Goal: Navigation & Orientation: Find specific page/section

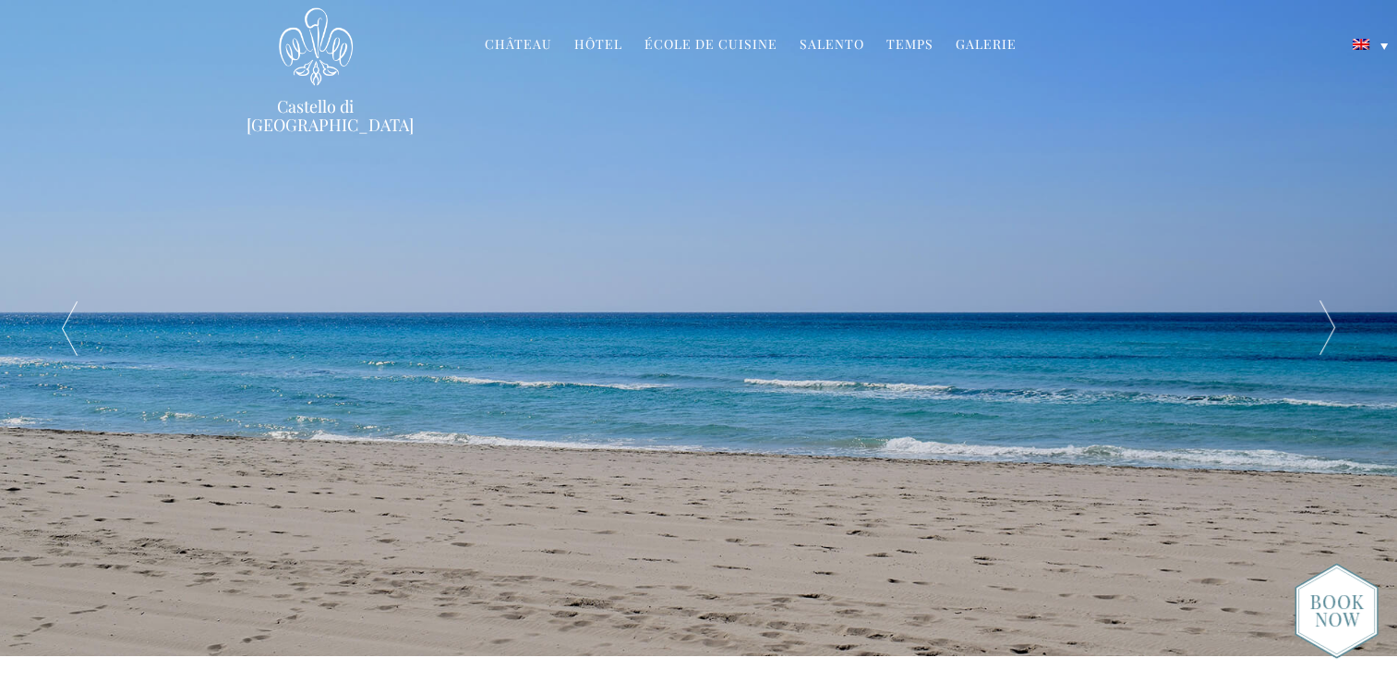
click at [525, 47] on link "Château" at bounding box center [518, 45] width 67 height 21
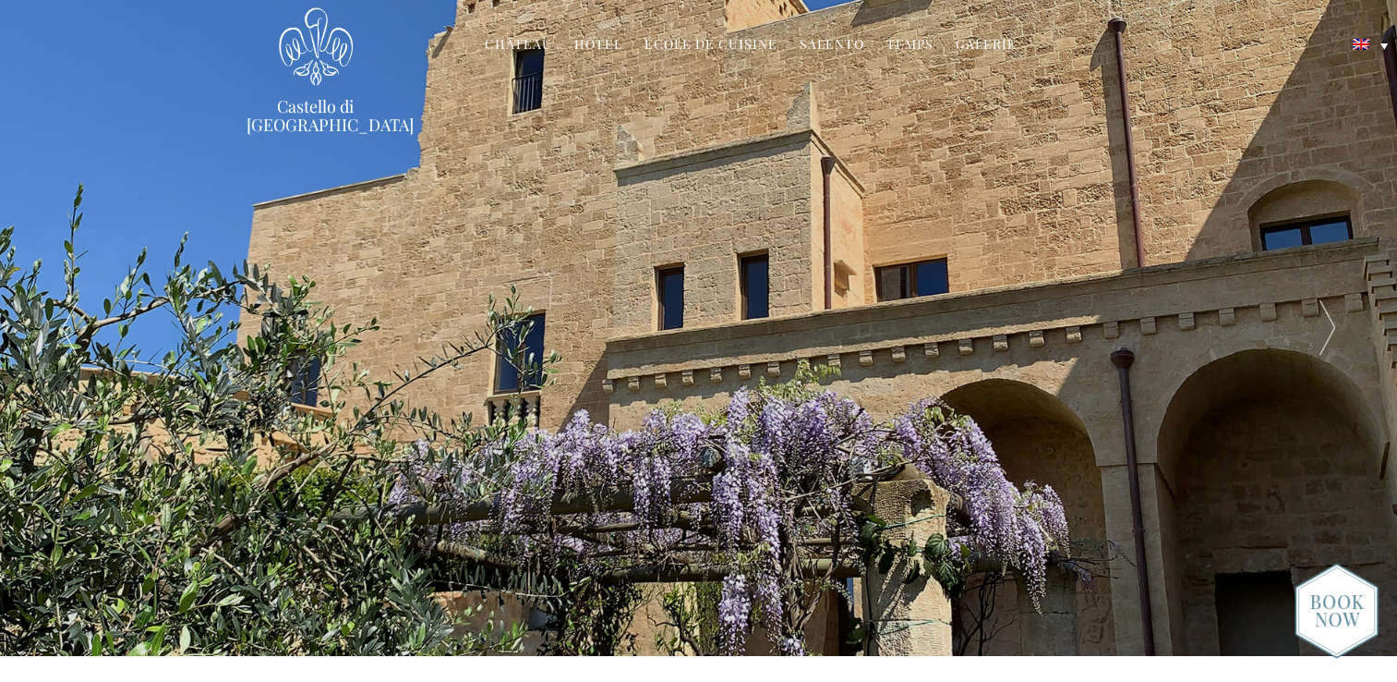
click at [1328, 326] on div at bounding box center [1327, 328] width 139 height 656
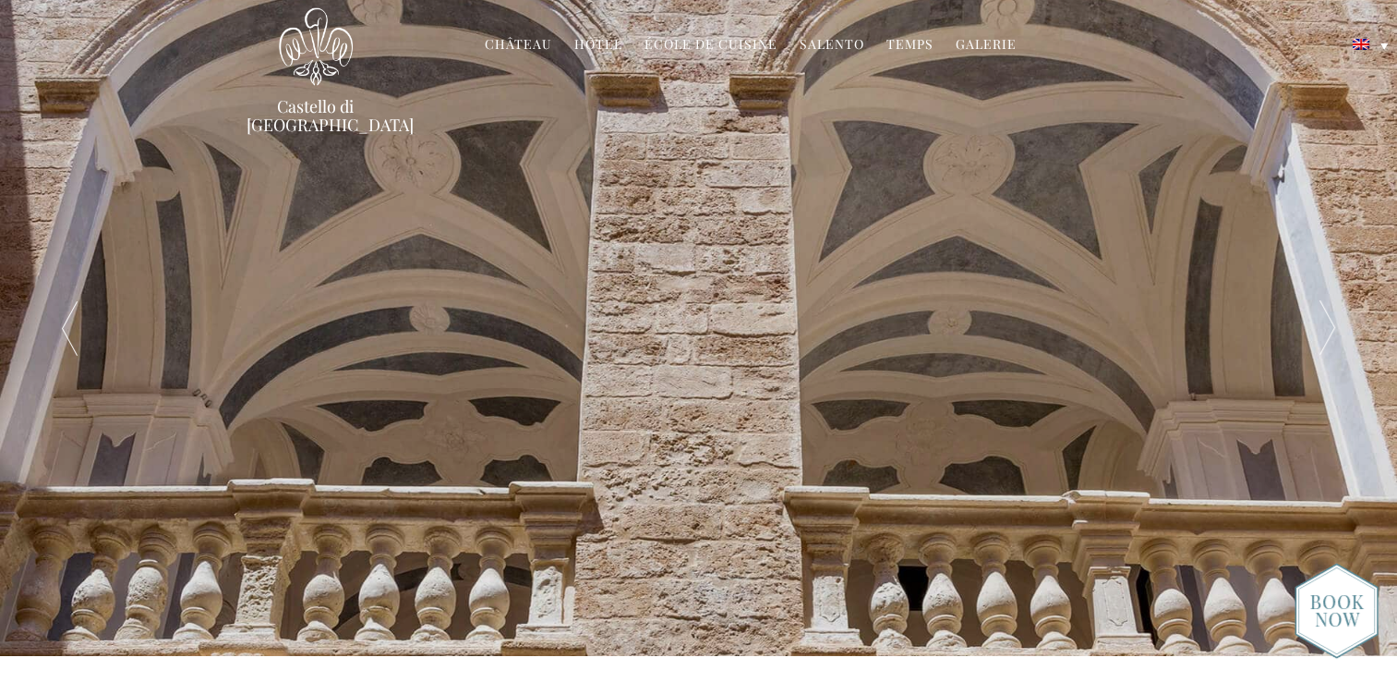
click at [1328, 326] on div at bounding box center [1327, 328] width 139 height 656
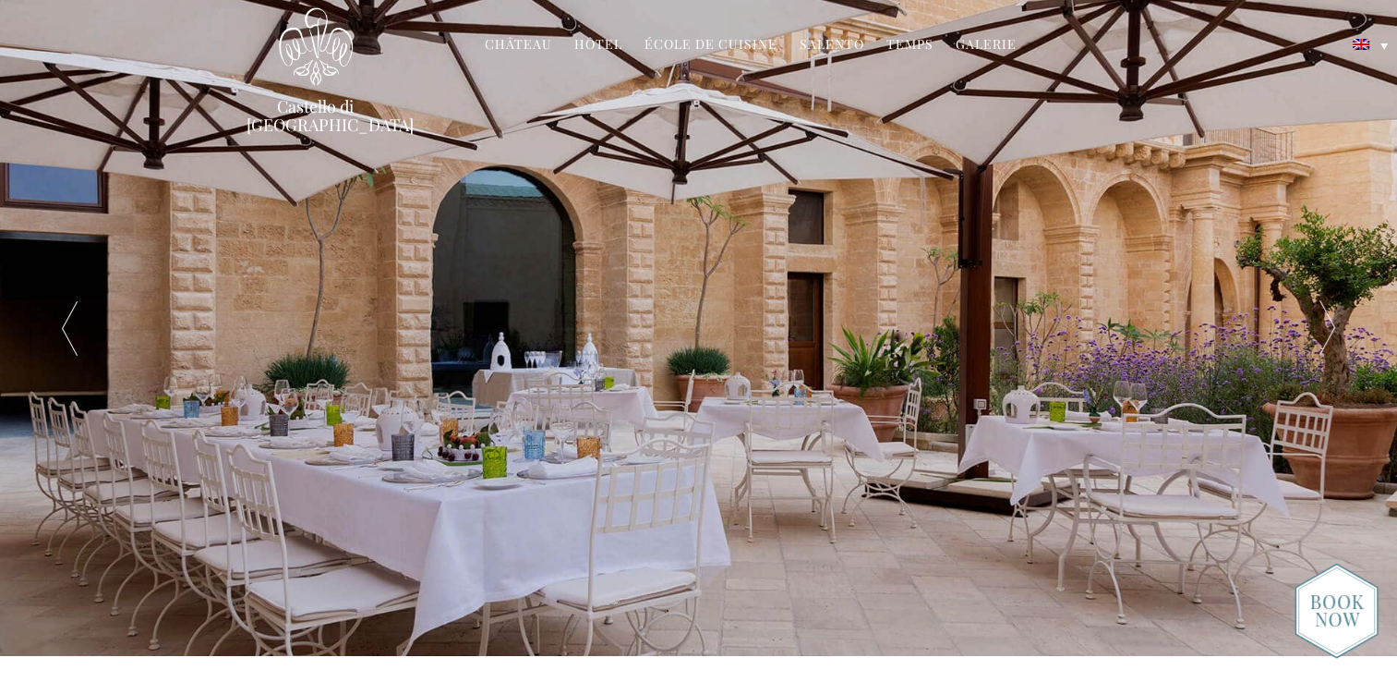
click at [1328, 326] on div at bounding box center [1327, 328] width 139 height 656
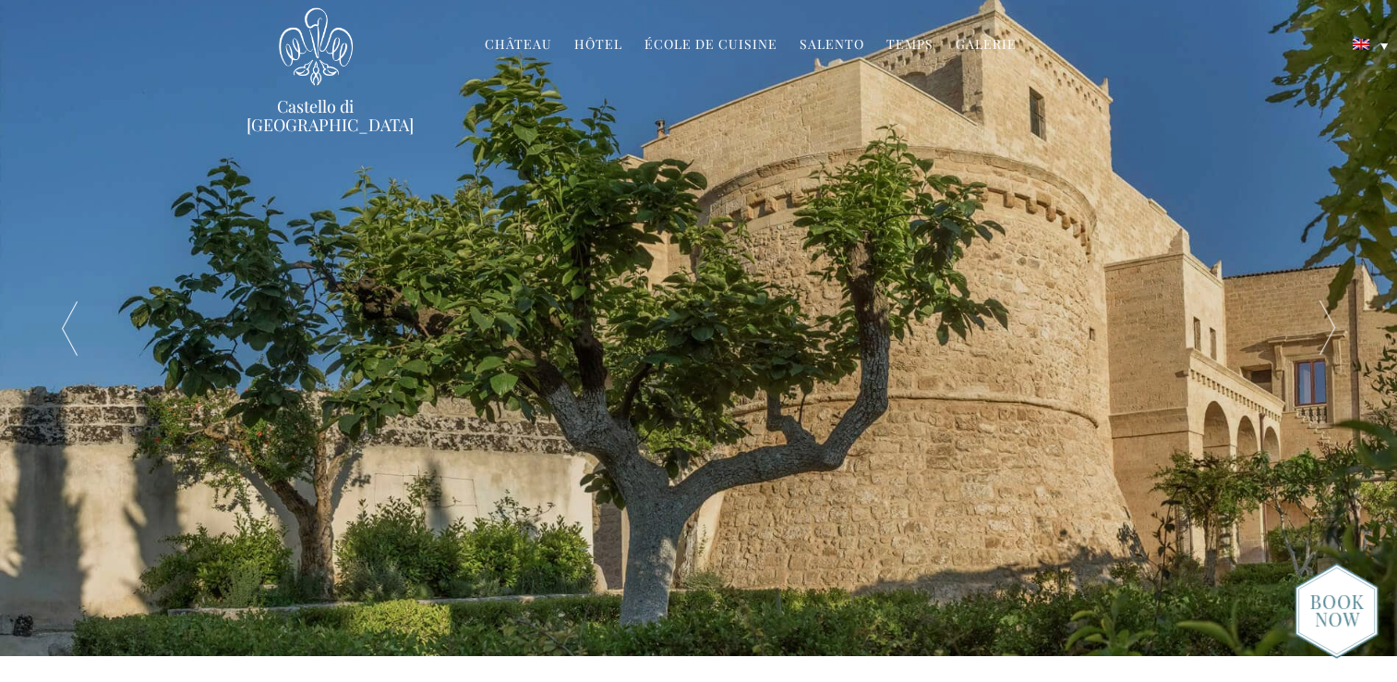
click at [1328, 326] on div at bounding box center [1327, 328] width 139 height 656
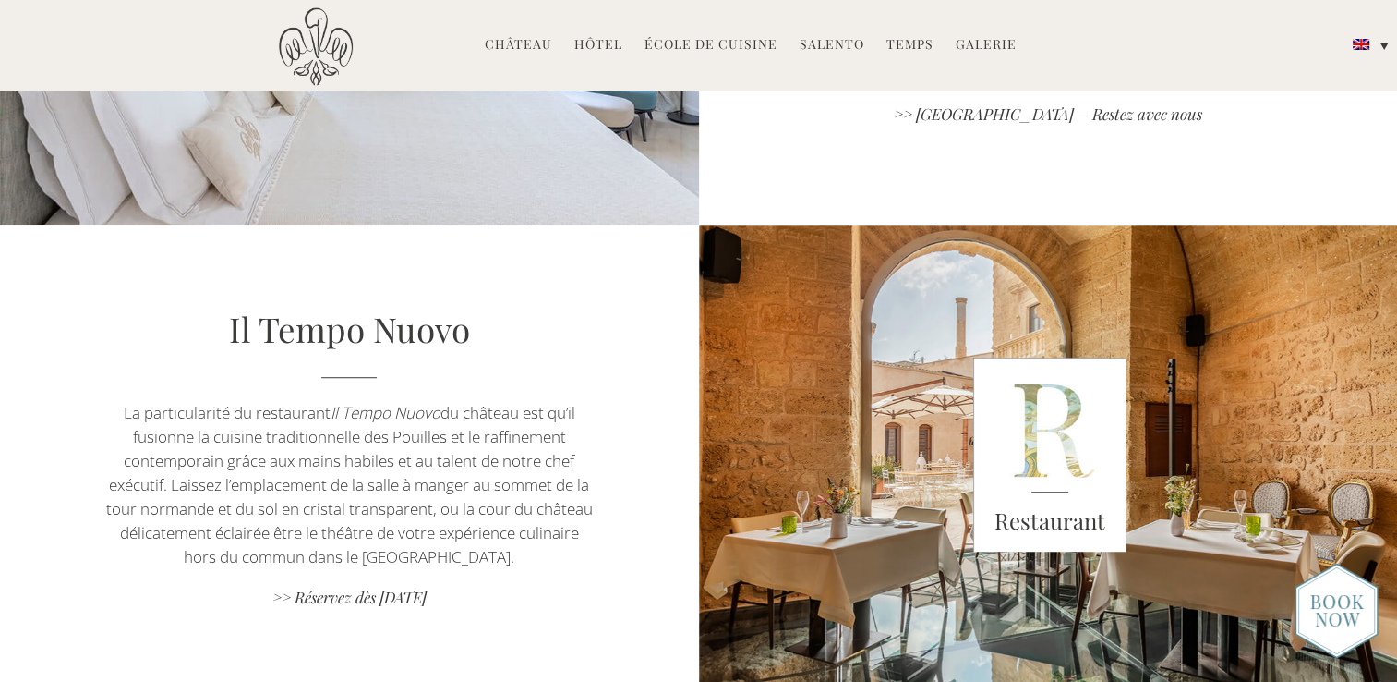
scroll to position [1293, 0]
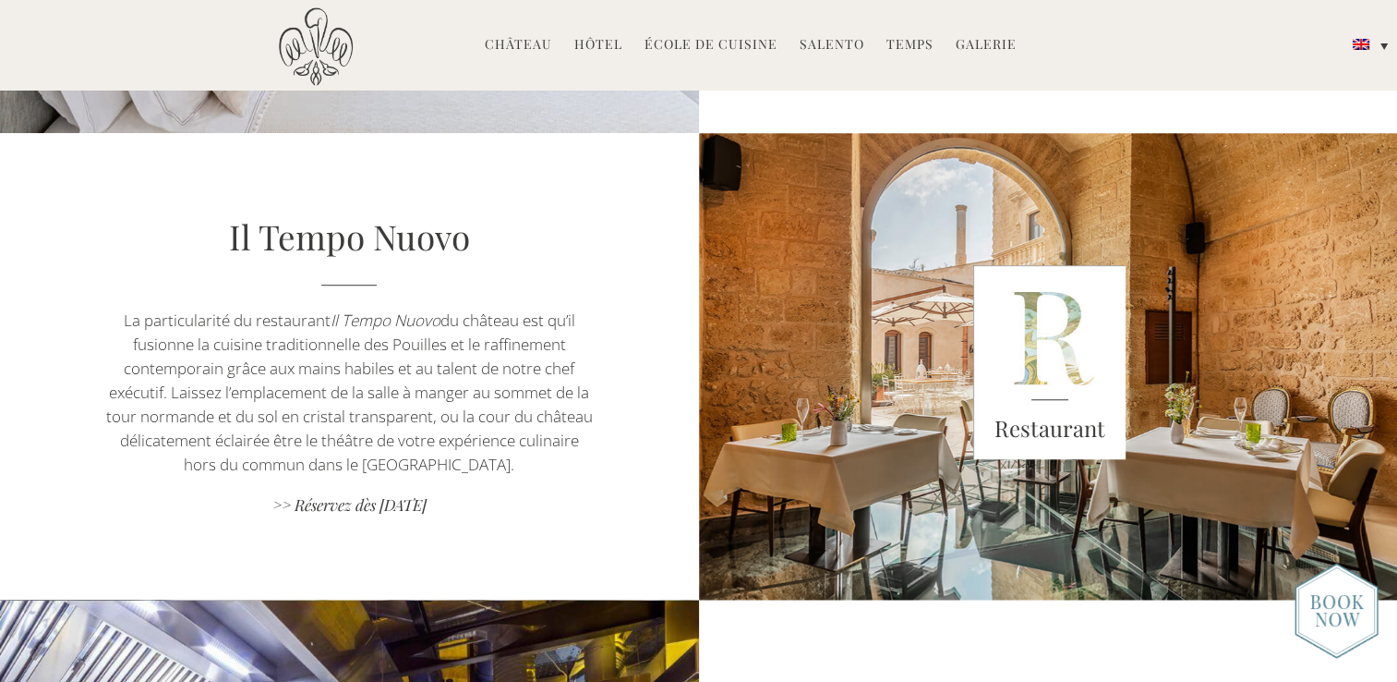
click at [1058, 364] on img at bounding box center [1049, 362] width 153 height 194
click at [417, 363] on p "La particularité du restaurant Il Tempo Nuovo du château est qu’il fusionne la …" at bounding box center [348, 392] width 489 height 168
click at [352, 242] on link "Il Tempo Nuovo" at bounding box center [349, 235] width 241 height 45
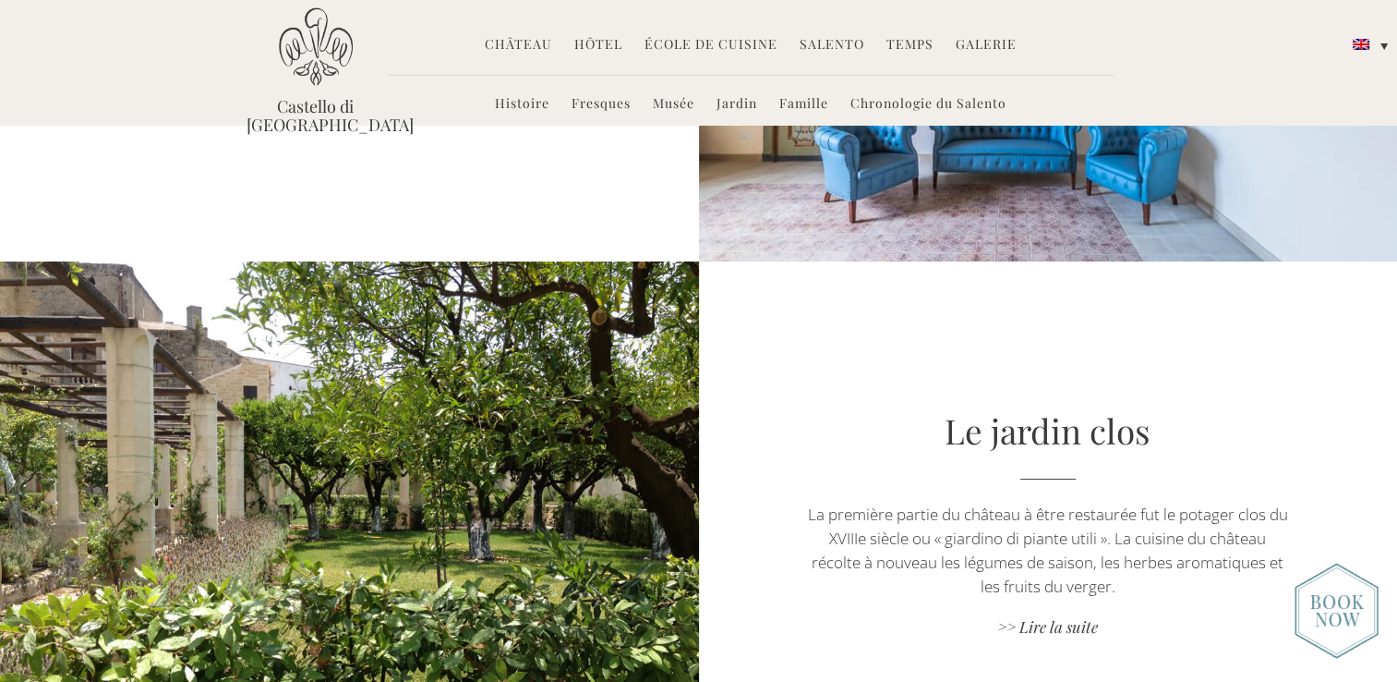
scroll to position [2124, 0]
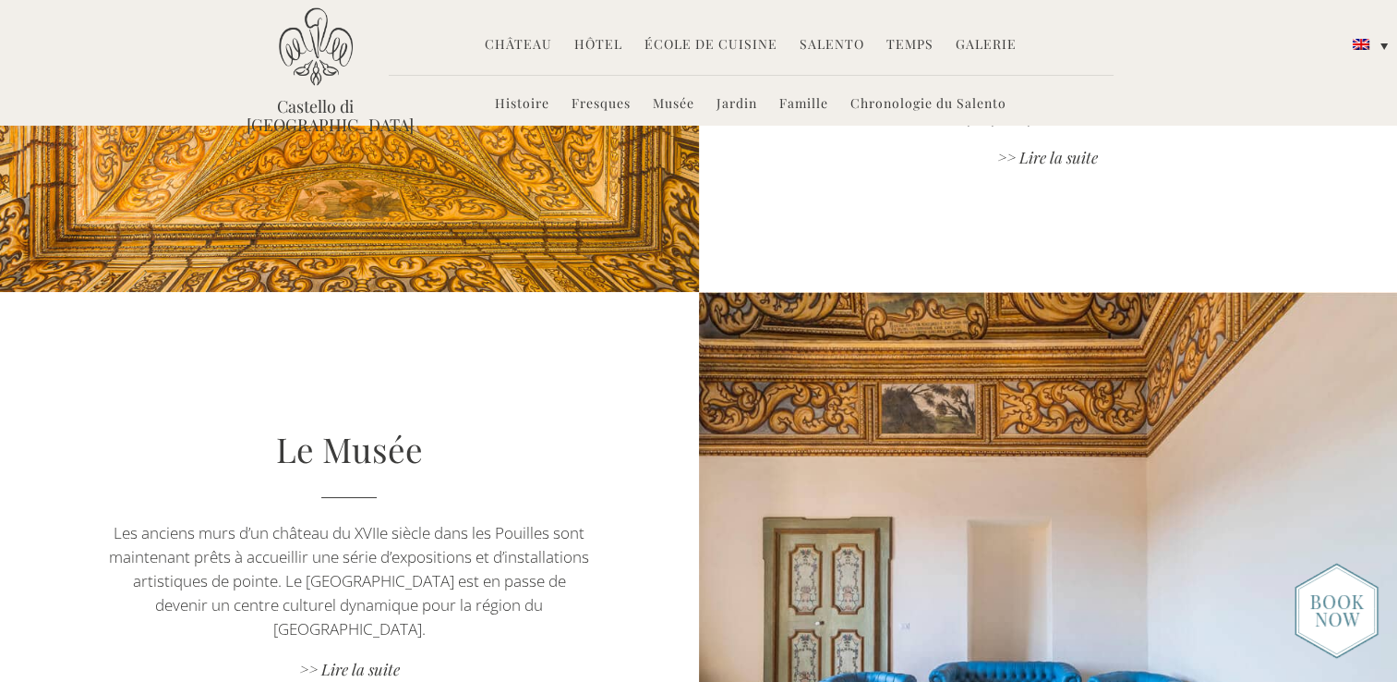
click at [832, 39] on link "Salento" at bounding box center [832, 45] width 65 height 21
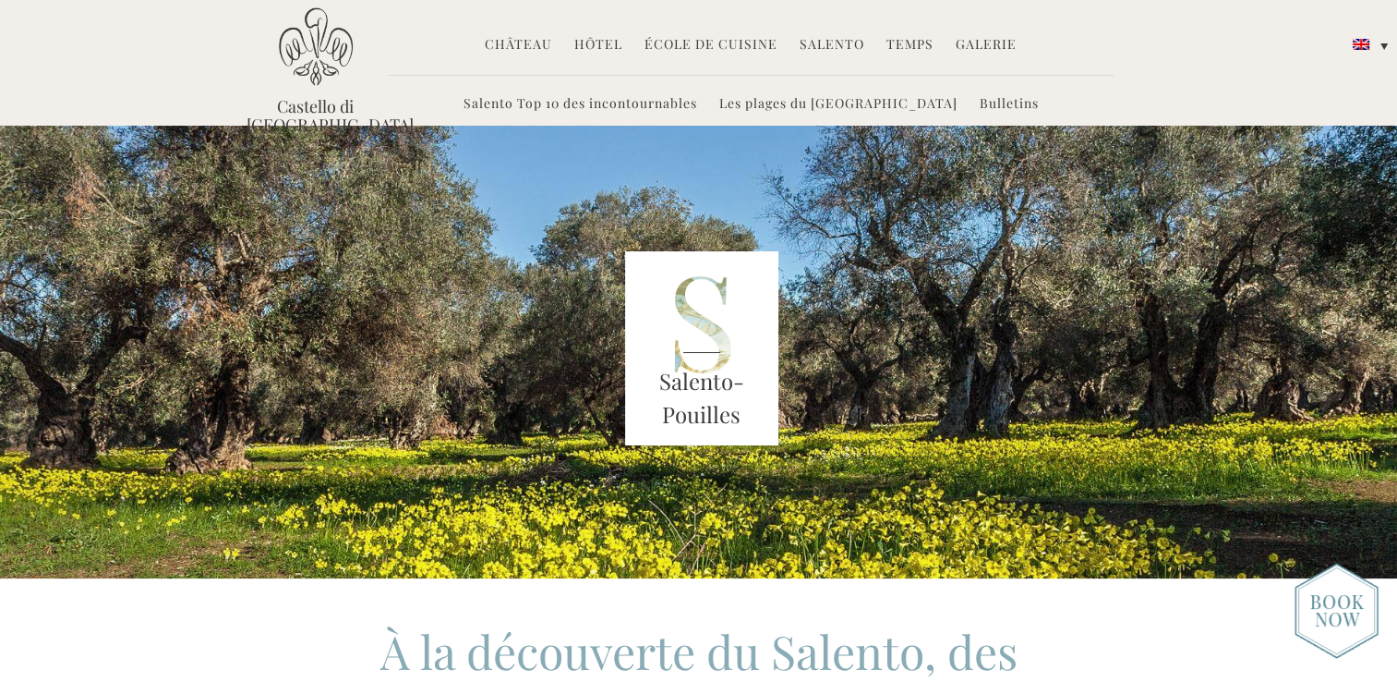
click at [908, 43] on link "Temps" at bounding box center [910, 45] width 47 height 21
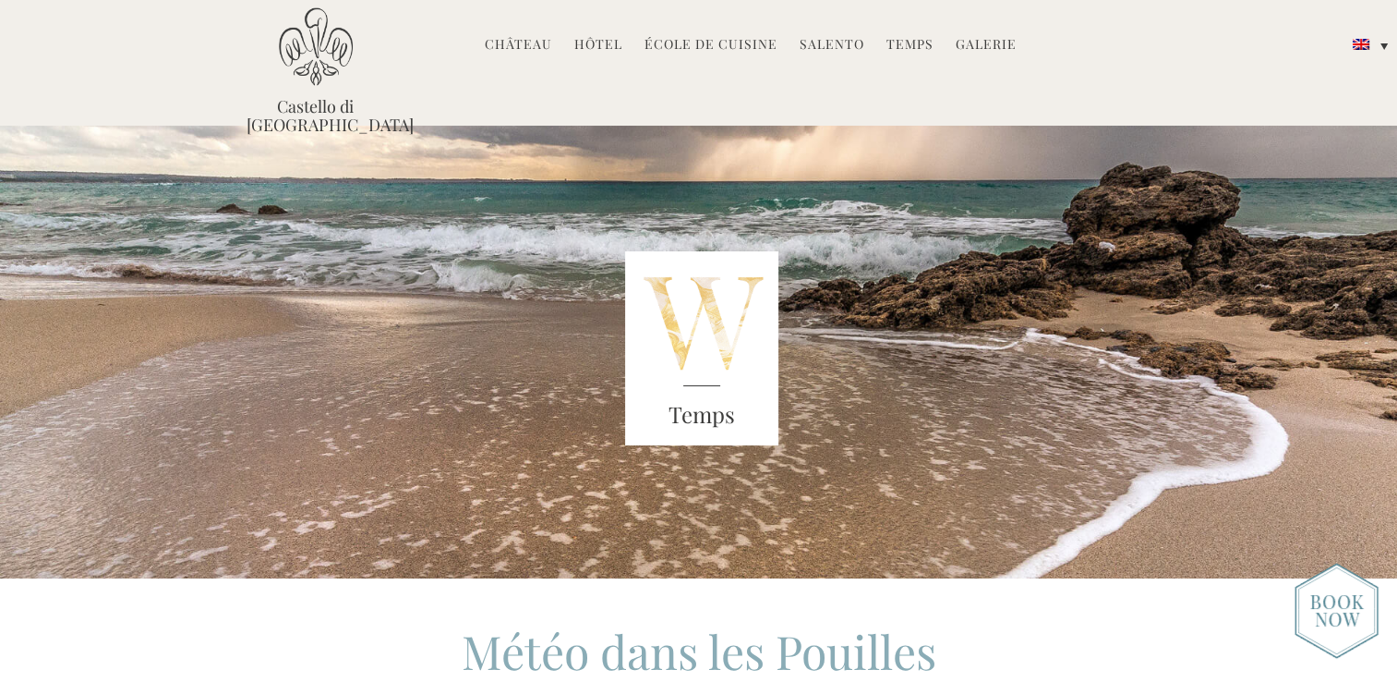
click at [964, 46] on link "Galerie" at bounding box center [986, 45] width 61 height 21
